Goal: Task Accomplishment & Management: Use online tool/utility

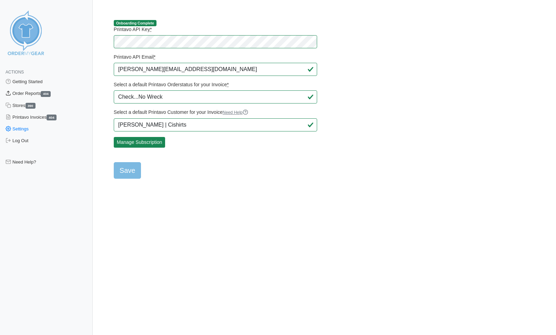
click at [24, 92] on link "Order Reports 404" at bounding box center [46, 94] width 93 height 12
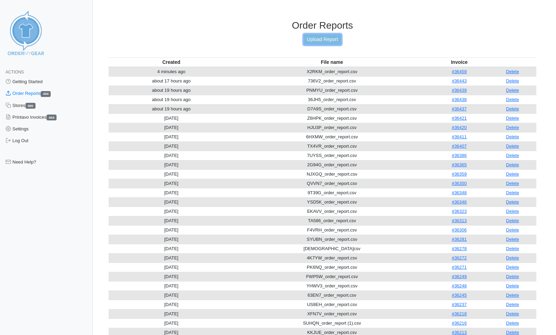
click at [322, 40] on link "Upload Report" at bounding box center [322, 39] width 37 height 11
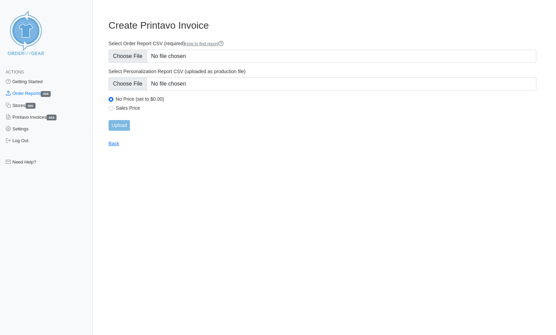
type input "C:\fakepath\TZ29G_order_report.csv"
click at [120, 124] on input "Upload" at bounding box center [119, 125] width 21 height 11
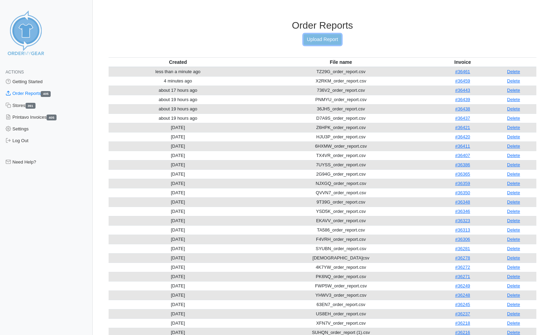
click at [325, 39] on link "Upload Report" at bounding box center [322, 39] width 37 height 11
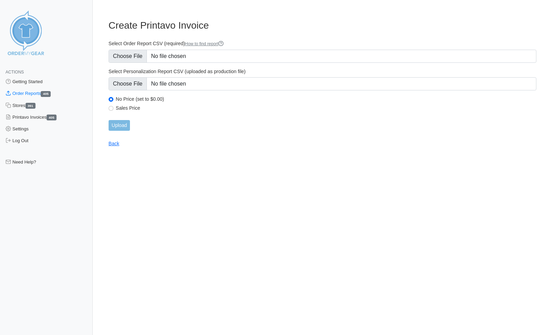
type input "C:\fakepath\37GFN_order_report.csv"
click at [123, 125] on input "Upload" at bounding box center [119, 125] width 21 height 11
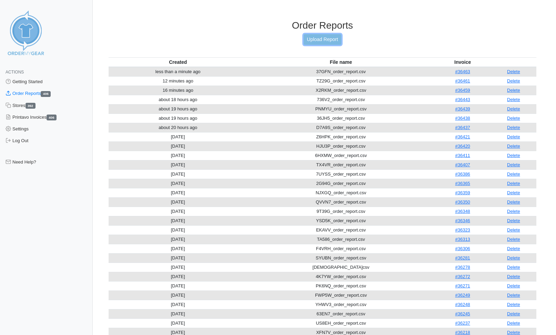
click at [327, 43] on link "Upload Report" at bounding box center [322, 39] width 37 height 11
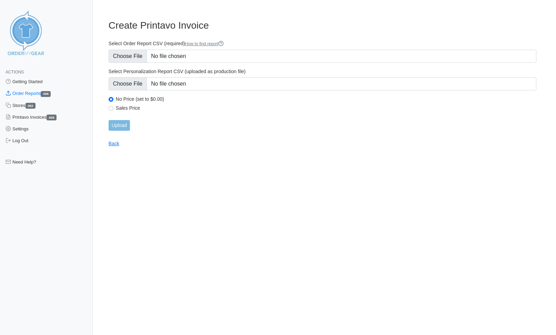
type input "C:\fakepath\9C28G_order_report.csv"
click at [122, 126] on input "Upload" at bounding box center [119, 125] width 21 height 11
